Goal: Task Accomplishment & Management: Manage account settings

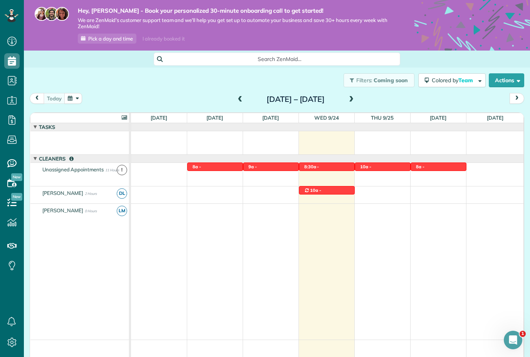
scroll to position [19, 0]
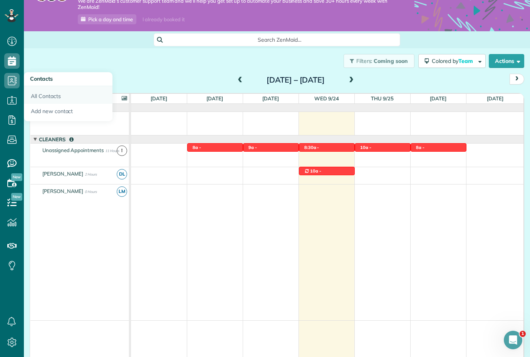
click at [42, 99] on link "All Contacts" at bounding box center [68, 95] width 89 height 18
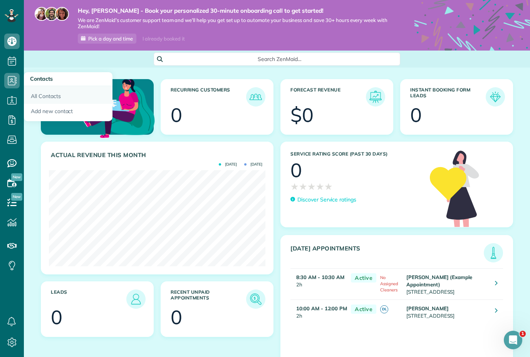
click at [45, 101] on link "All Contacts" at bounding box center [68, 95] width 89 height 18
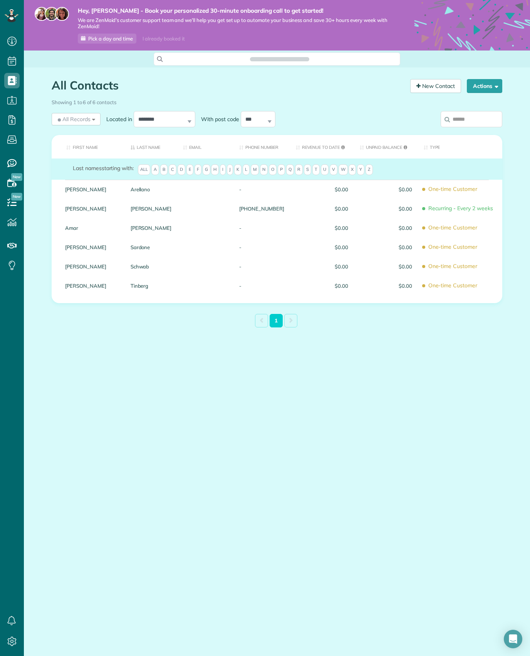
scroll to position [3, 3]
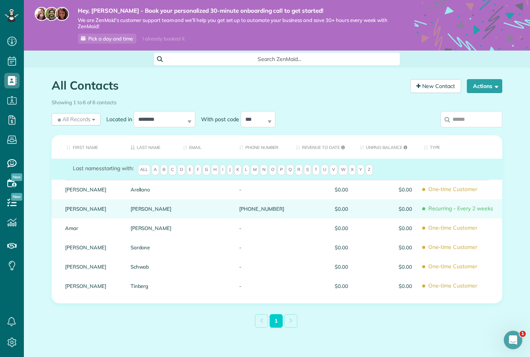
click at [257, 210] on div "(205) 308-4800" at bounding box center [262, 208] width 56 height 19
click at [443, 204] on span "Recurring - Every 2 weeks" at bounding box center [460, 208] width 73 height 13
click at [139, 209] on link "Cruz" at bounding box center [151, 208] width 41 height 5
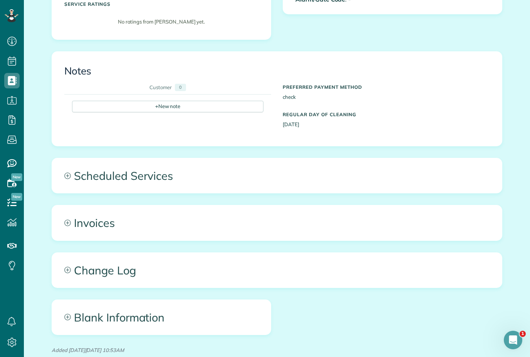
scroll to position [265, 0]
click at [196, 177] on span "Scheduled Services" at bounding box center [277, 175] width 450 height 35
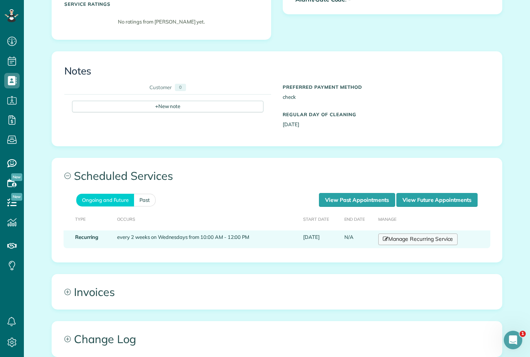
click at [421, 234] on link "Manage Recurring Service" at bounding box center [418, 239] width 79 height 12
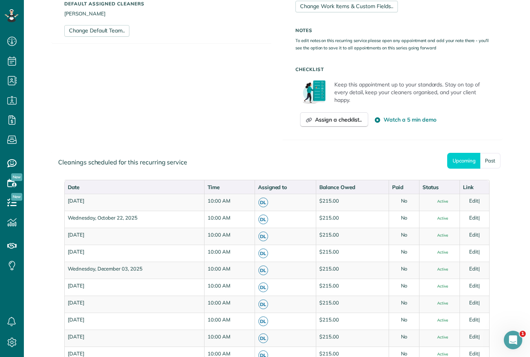
scroll to position [388, 0]
